Goal: Information Seeking & Learning: Learn about a topic

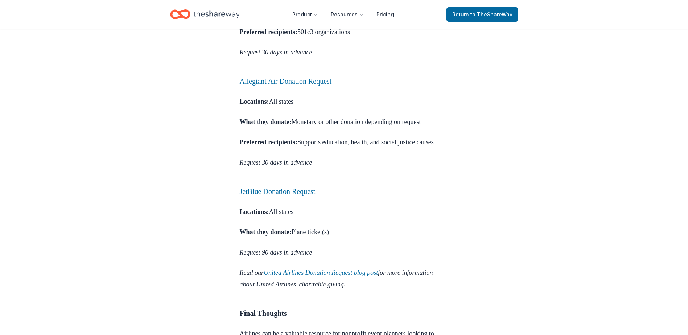
scroll to position [1451, 0]
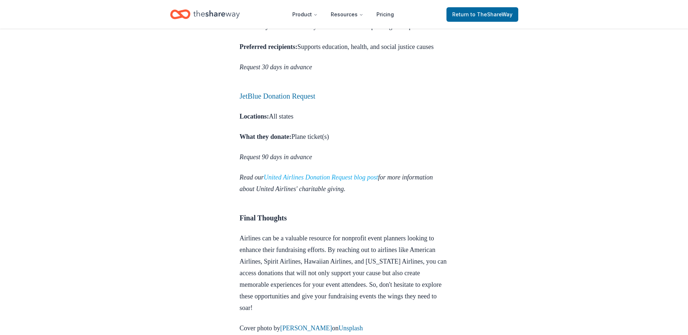
click at [365, 174] on link "United Airlines Donation Request blog post" at bounding box center [321, 177] width 114 height 7
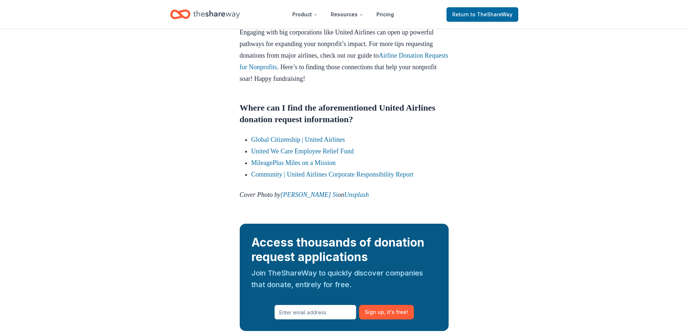
scroll to position [943, 0]
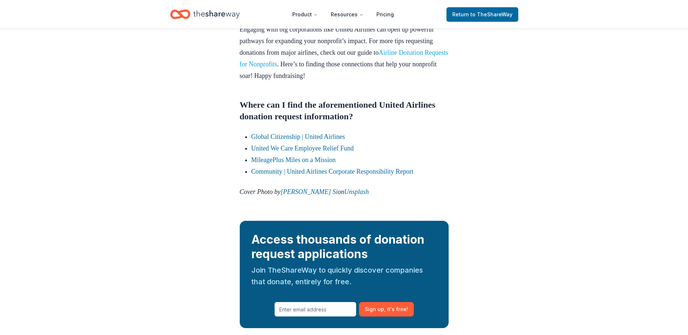
click at [318, 68] on link "Airline Donation Requests for Nonprofits" at bounding box center [344, 58] width 209 height 19
